Goal: Information Seeking & Learning: Find specific fact

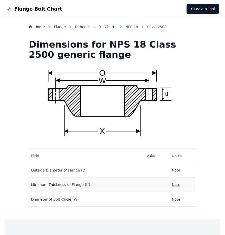
click at [138, 27] on link "NPS 18" at bounding box center [131, 26] width 13 height 5
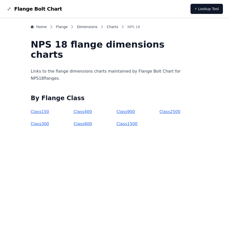
click at [165, 113] on link "Class 2500" at bounding box center [169, 111] width 21 height 5
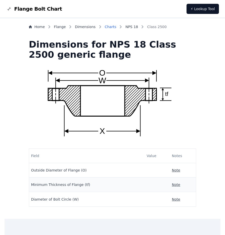
click at [114, 27] on link "Charts" at bounding box center [111, 26] width 12 height 5
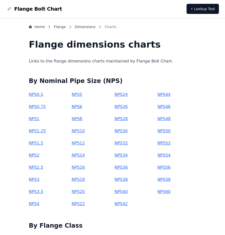
scroll to position [51, 0]
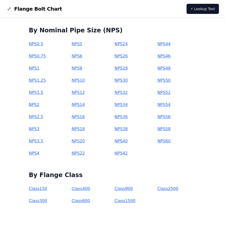
click at [83, 130] on link "NPS 18" at bounding box center [78, 129] width 13 height 5
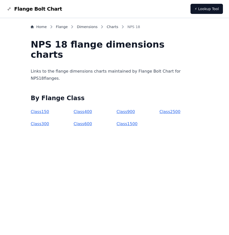
click at [161, 113] on link "Class 2500" at bounding box center [169, 111] width 21 height 5
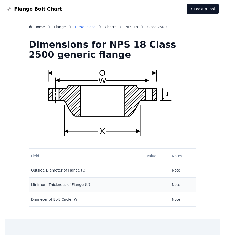
click at [91, 27] on link "Dimensions" at bounding box center [85, 26] width 21 height 5
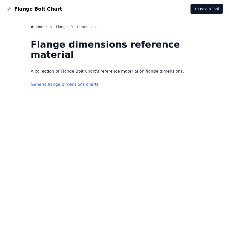
click at [84, 86] on link "Generic flange dimensions charts" at bounding box center [65, 84] width 68 height 5
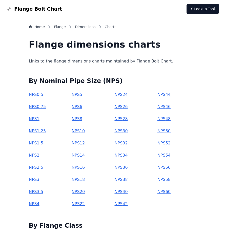
click at [85, 179] on link "NPS 18" at bounding box center [78, 179] width 13 height 5
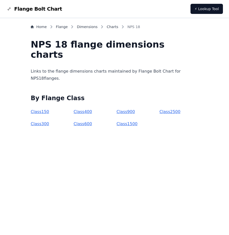
click at [159, 113] on link "Class 2500" at bounding box center [169, 111] width 21 height 5
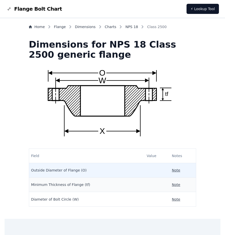
click at [172, 170] on p "Note" at bounding box center [176, 170] width 8 height 5
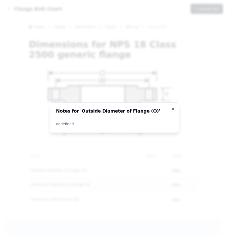
click at [171, 110] on icon "button" at bounding box center [173, 109] width 4 height 4
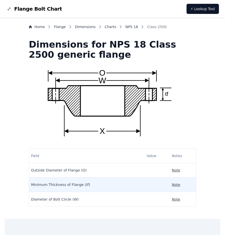
click at [172, 186] on p "Note" at bounding box center [176, 184] width 8 height 5
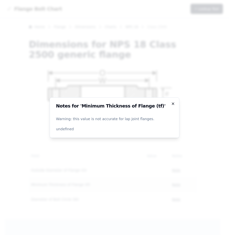
click at [174, 103] on icon "button" at bounding box center [173, 104] width 2 height 2
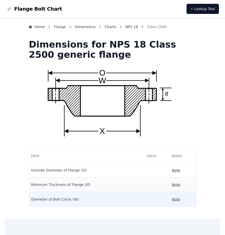
click at [172, 201] on p "Note" at bounding box center [176, 199] width 8 height 5
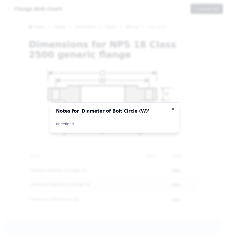
click at [174, 110] on icon "button" at bounding box center [173, 109] width 2 height 2
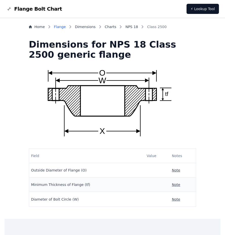
click at [66, 26] on link "Flange" at bounding box center [60, 26] width 12 height 5
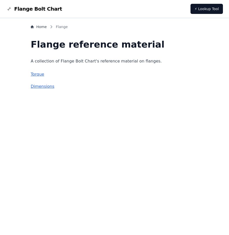
click at [52, 87] on link "Dimensions" at bounding box center [43, 86] width 24 height 5
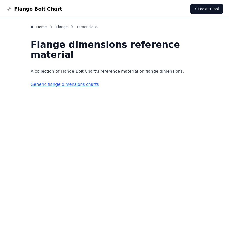
click at [87, 84] on link "Generic flange dimensions charts" at bounding box center [65, 84] width 68 height 5
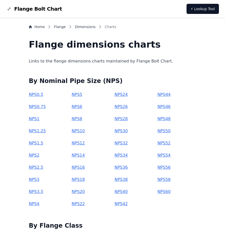
click at [85, 179] on link "NPS 18" at bounding box center [78, 179] width 13 height 5
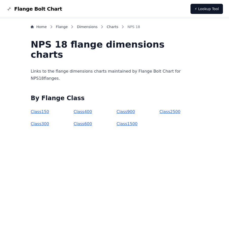
click at [130, 125] on link "Class 1500" at bounding box center [127, 124] width 21 height 5
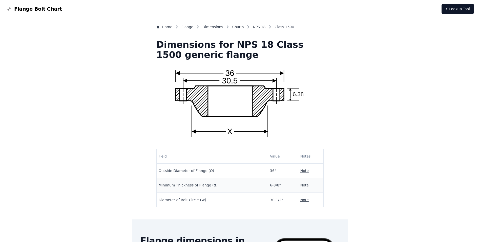
click at [151, 74] on div "Home Flange Dimensions Charts NPS 18 Class 1500 Dimensions for NPS 18 Class 150…" at bounding box center [240, 191] width 468 height 334
click at [223, 26] on link "Dimensions" at bounding box center [213, 26] width 21 height 5
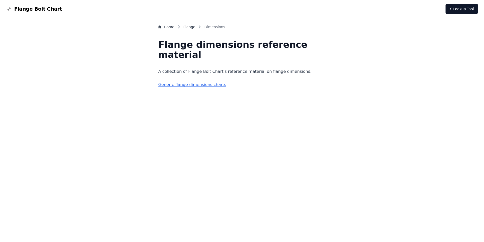
click at [222, 27] on span "Dimensions" at bounding box center [214, 26] width 21 height 5
click at [223, 27] on span "Dimensions" at bounding box center [214, 26] width 21 height 5
click at [196, 28] on link "Flange" at bounding box center [190, 26] width 12 height 5
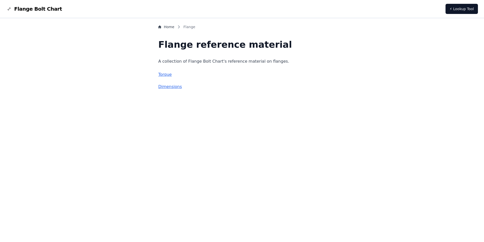
click at [180, 87] on link "Dimensions" at bounding box center [170, 86] width 24 height 5
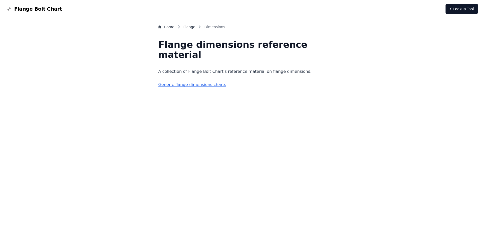
click at [213, 85] on link "Generic flange dimensions charts" at bounding box center [192, 84] width 68 height 5
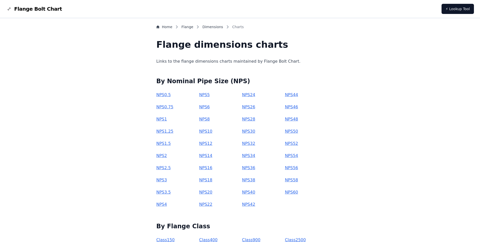
click at [244, 26] on span "Charts" at bounding box center [239, 26] width 12 height 5
click at [212, 180] on link "NPS 18" at bounding box center [205, 179] width 13 height 5
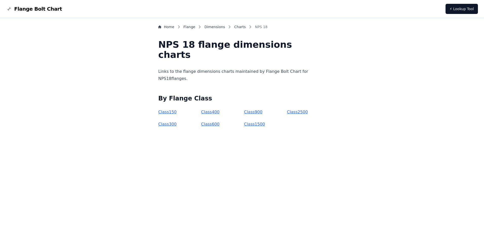
click at [288, 113] on link "Class 2500" at bounding box center [297, 111] width 21 height 5
